Goal: Information Seeking & Learning: Learn about a topic

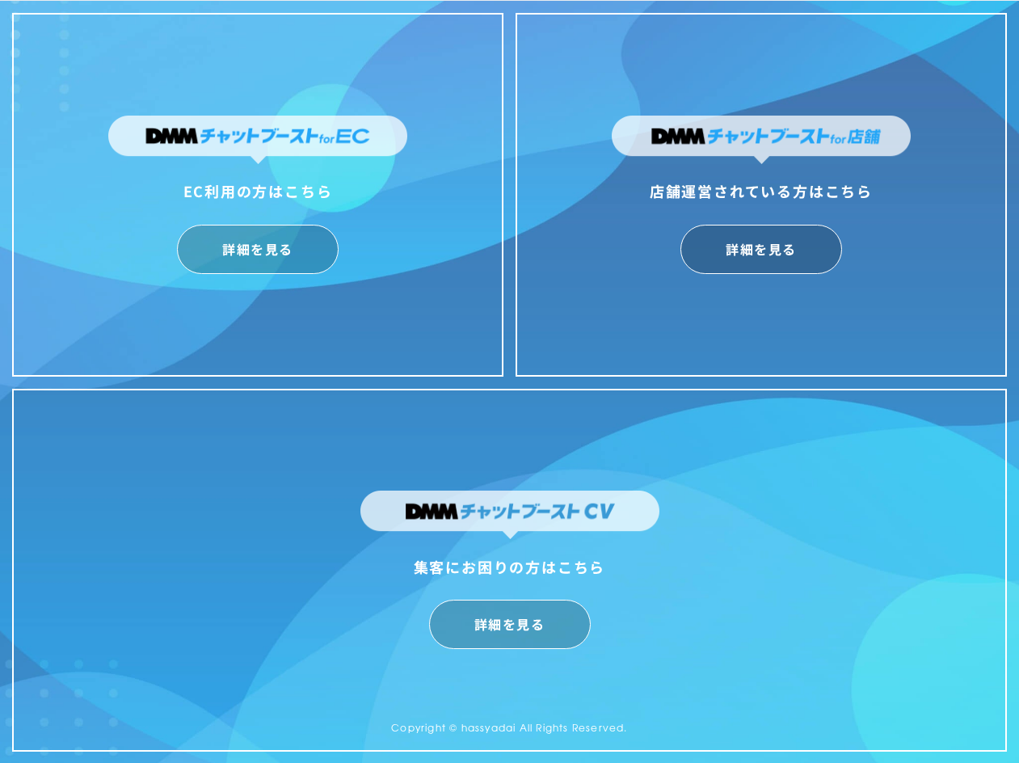
scroll to position [40, 0]
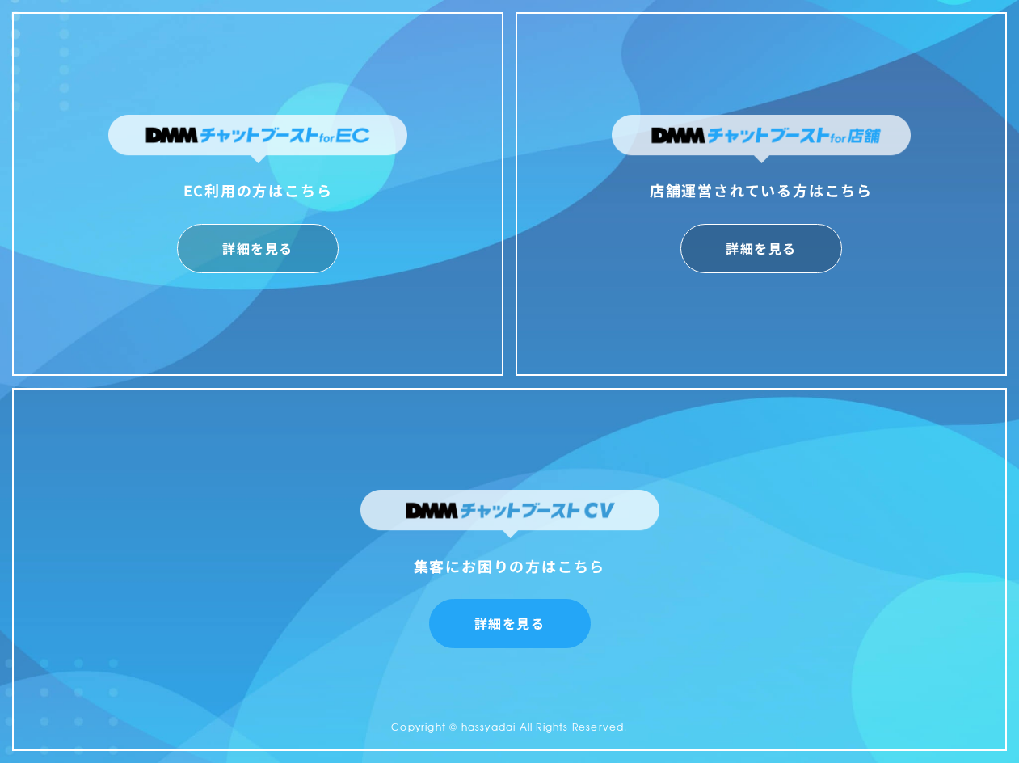
click at [492, 628] on link "詳細を見る" at bounding box center [510, 623] width 162 height 49
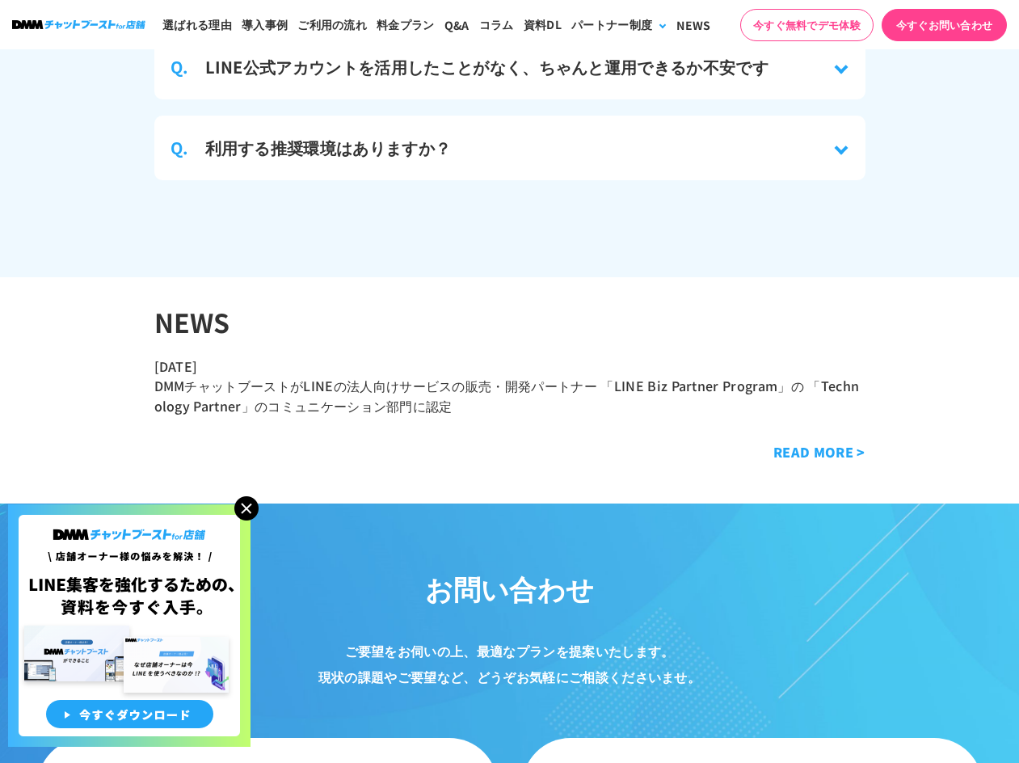
scroll to position [7556, 0]
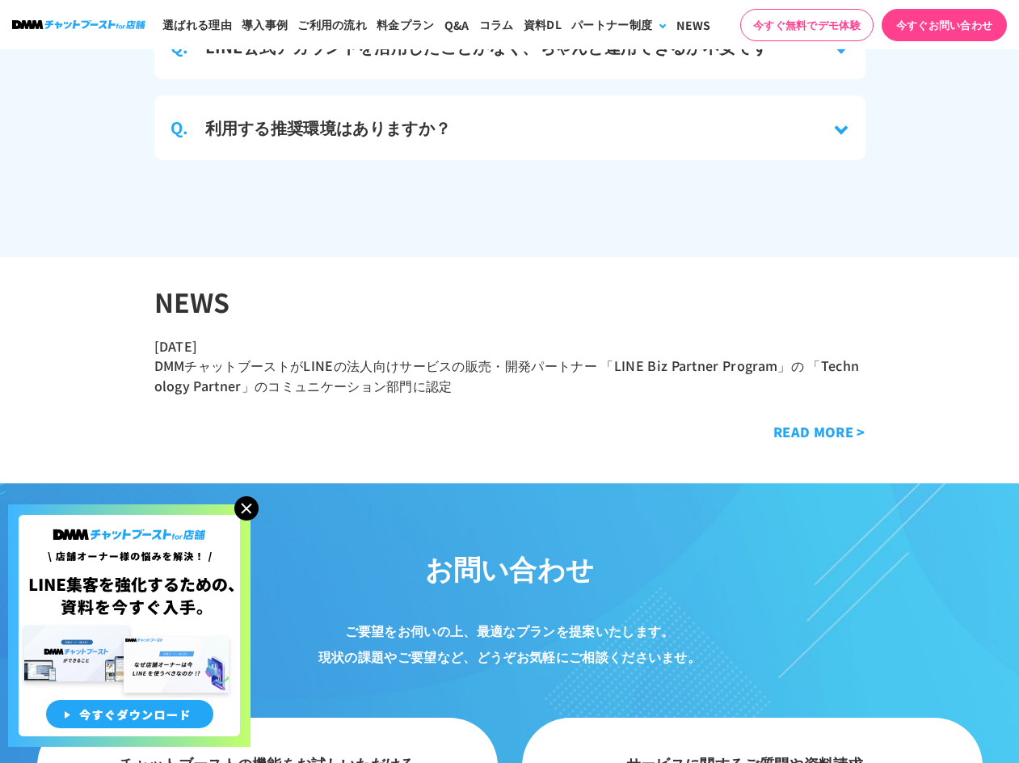
click at [822, 422] on link "READ MORE >" at bounding box center [820, 431] width 92 height 19
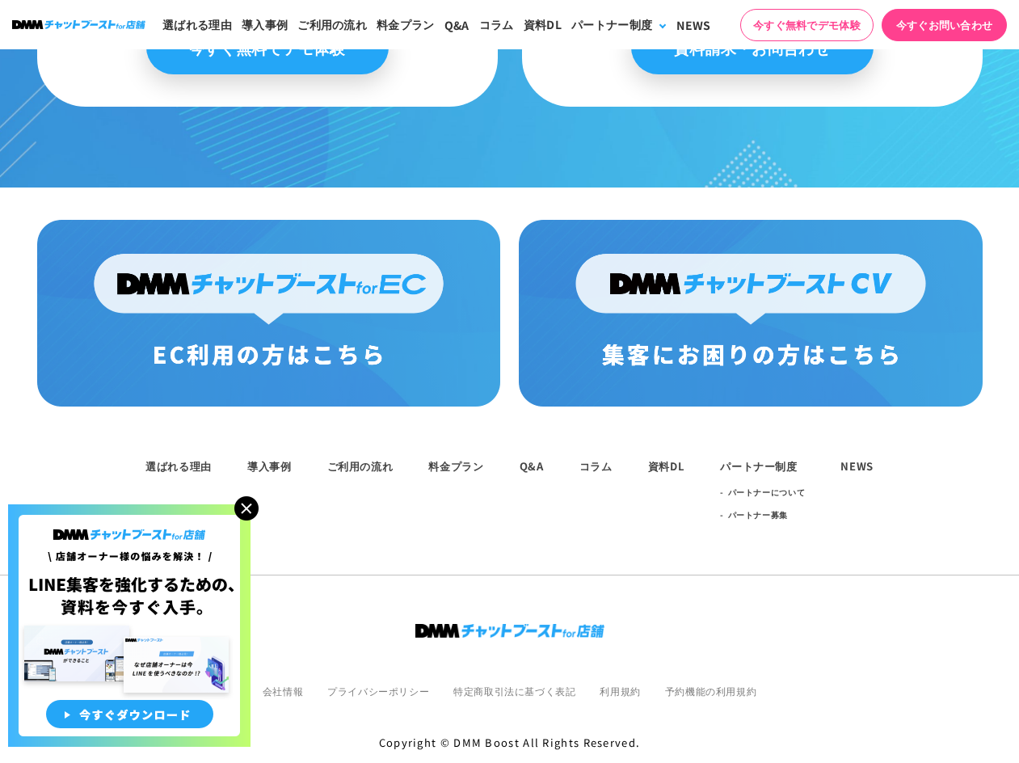
scroll to position [8394, 0]
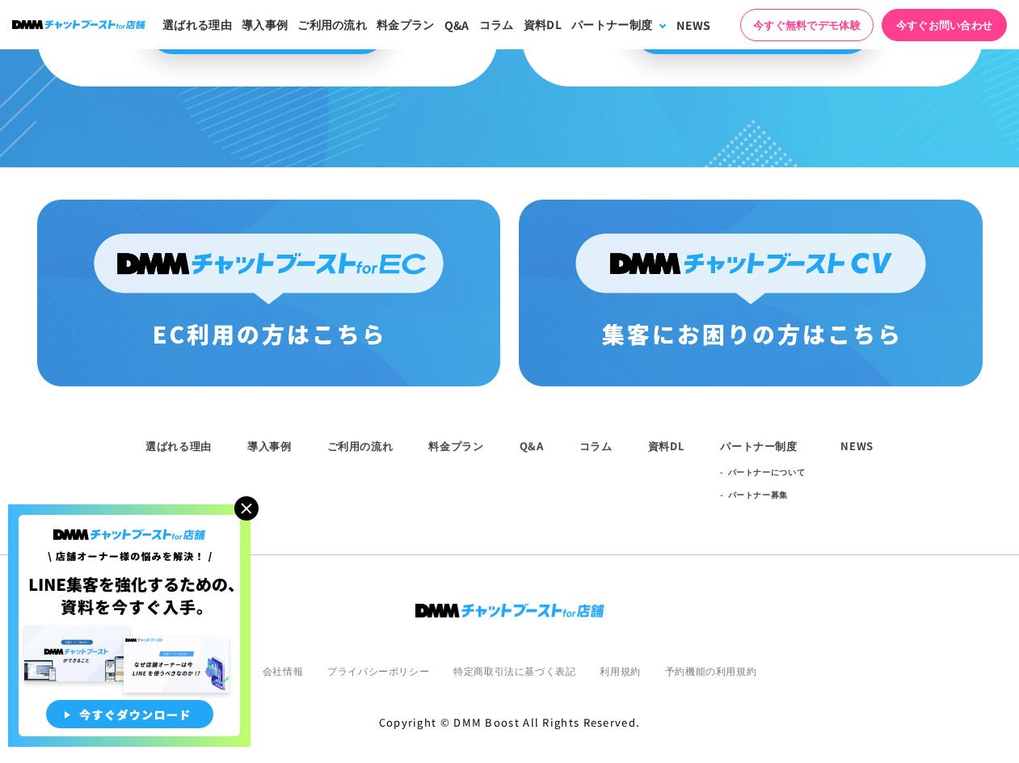
click at [668, 562] on div "選ばれる理由 導入事例 ご利用の流れ 料金プラン Q&A コラム 資料DL パートナー制度 パートナーについて パートナー募集 NEWS 会社情報" at bounding box center [509, 584] width 1019 height 397
click at [280, 664] on link "会社情報" at bounding box center [283, 671] width 40 height 14
